Goal: Information Seeking & Learning: Learn about a topic

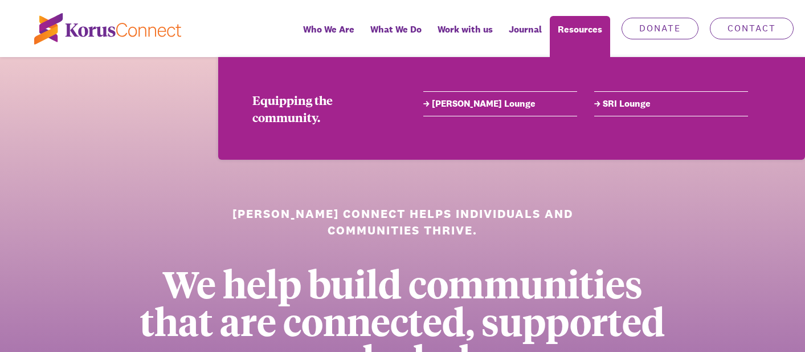
click at [485, 101] on link "[PERSON_NAME] Lounge" at bounding box center [500, 104] width 154 height 14
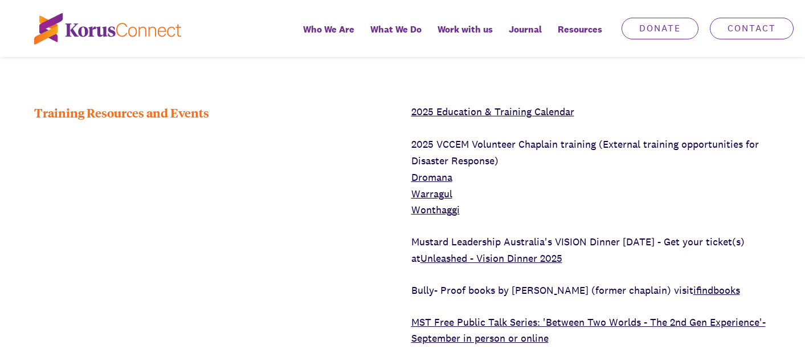
scroll to position [2963, 0]
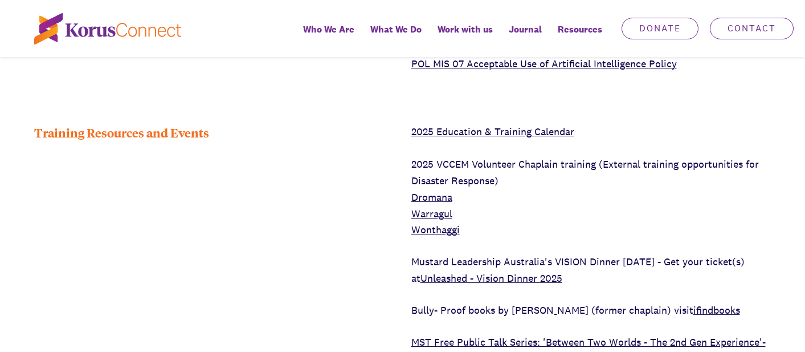
click at [430, 190] on link "Dromana" at bounding box center [431, 196] width 41 height 13
click at [427, 207] on link "Warragul" at bounding box center [431, 213] width 41 height 13
click at [438, 223] on link "Wonthaggi" at bounding box center [435, 229] width 48 height 13
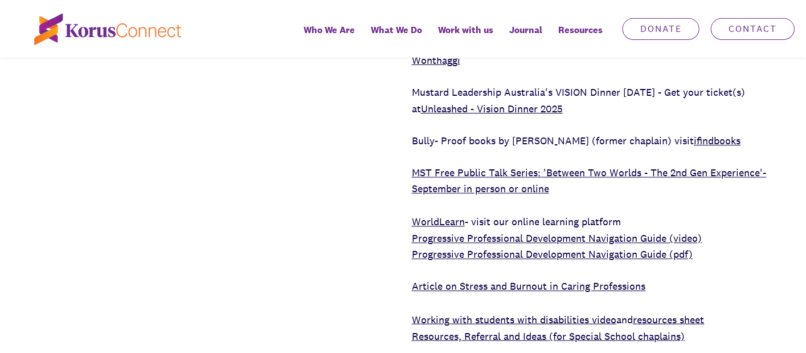
scroll to position [3134, 0]
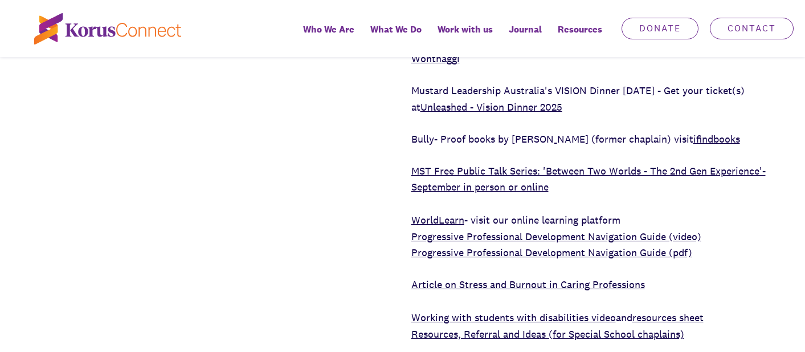
click at [450, 164] on link "MST Free Public Talk Series: 'Between Two Worlds - The 2nd Gen Experience'- Sep…" at bounding box center [588, 179] width 354 height 30
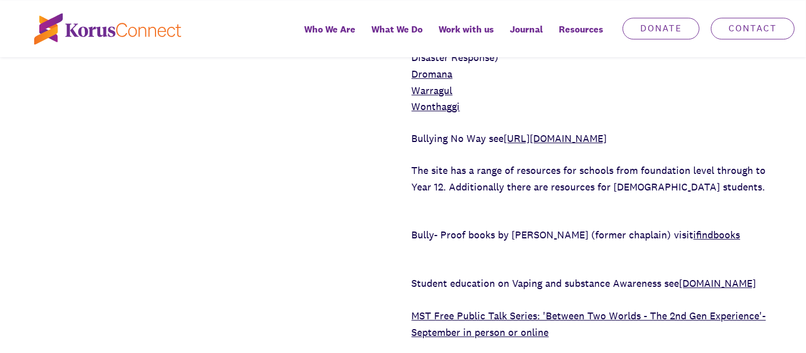
scroll to position [3134, 0]
